Goal: Browse casually

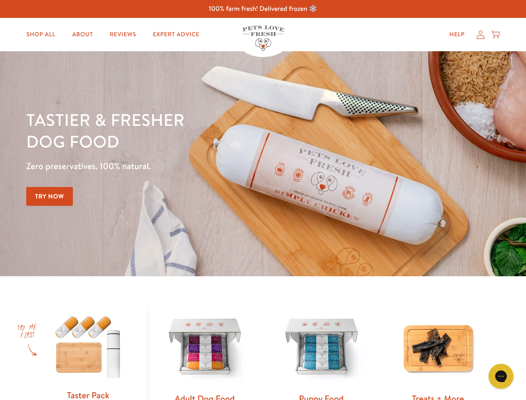
click at [263, 200] on div "Tastier & fresher dog food Zero preservatives. 100% natural. Try Now" at bounding box center [184, 164] width 316 height 110
click at [501, 376] on icon "Gorgias live chat" at bounding box center [501, 376] width 8 height 8
